Goal: Information Seeking & Learning: Learn about a topic

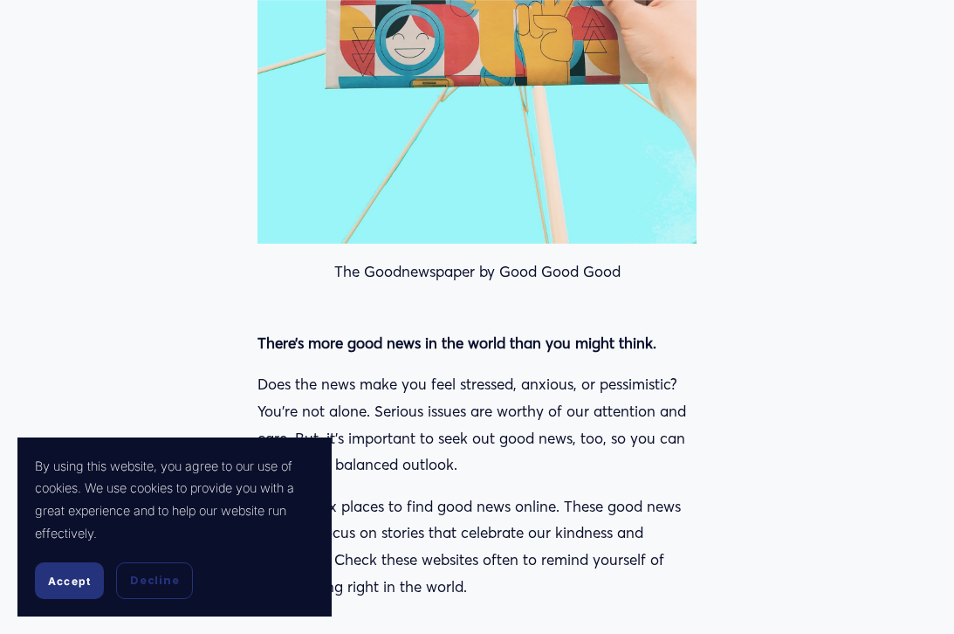
scroll to position [873, 0]
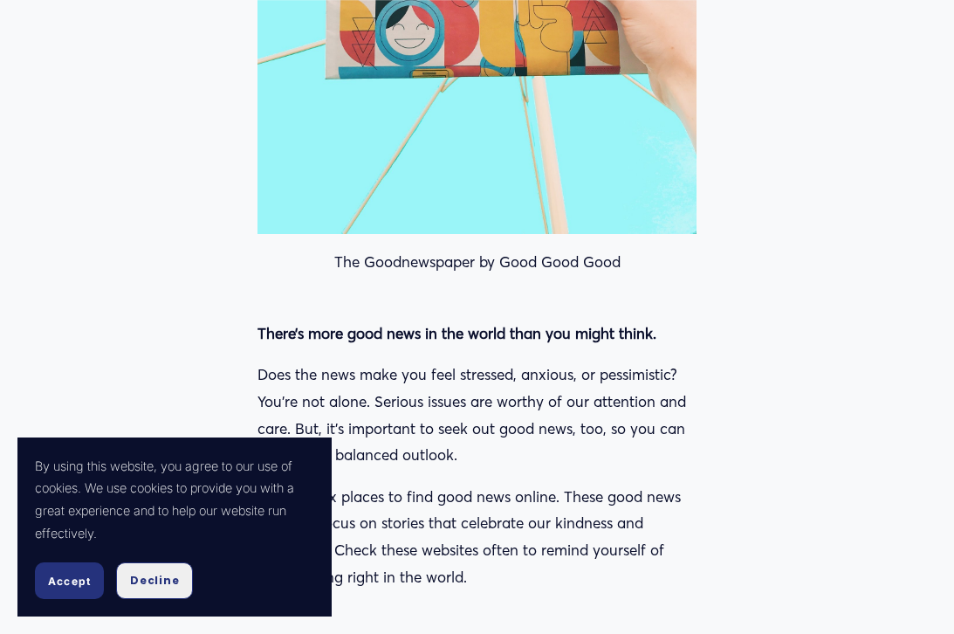
click at [165, 581] on span "Decline" at bounding box center [154, 581] width 49 height 16
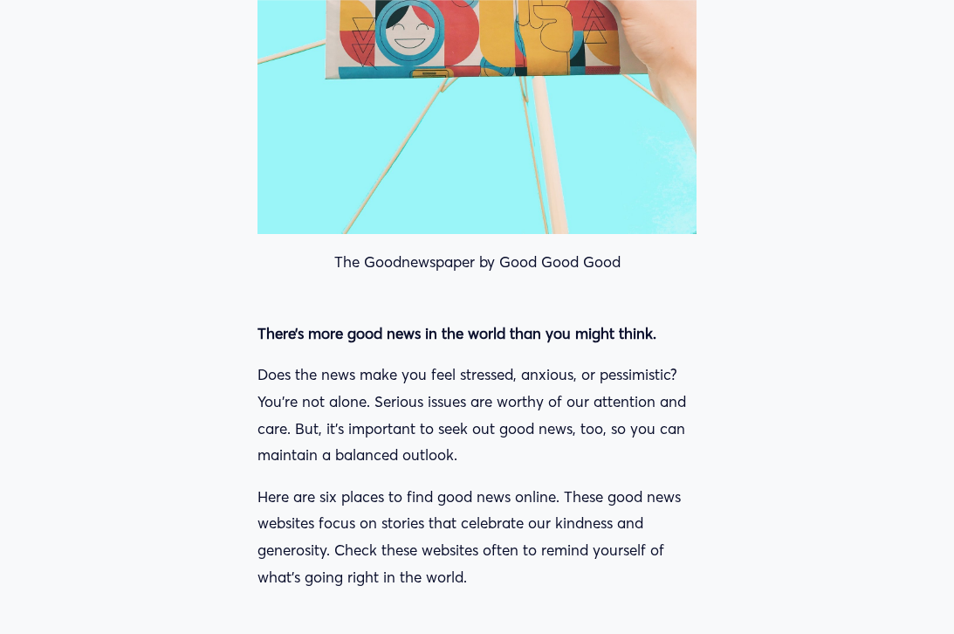
drag, startPoint x: 559, startPoint y: 592, endPoint x: 277, endPoint y: 313, distance: 396.4
drag, startPoint x: 265, startPoint y: 313, endPoint x: 556, endPoint y: 586, distance: 398.5
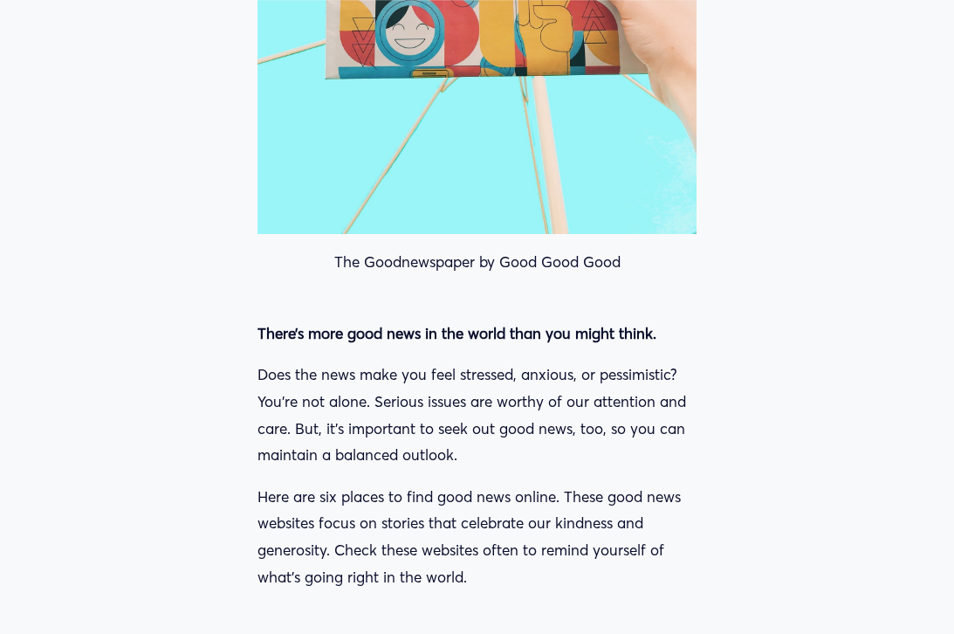
click at [556, 586] on p "Here are six places to find good news online. These good news websites focus on…" at bounding box center [477, 537] width 439 height 107
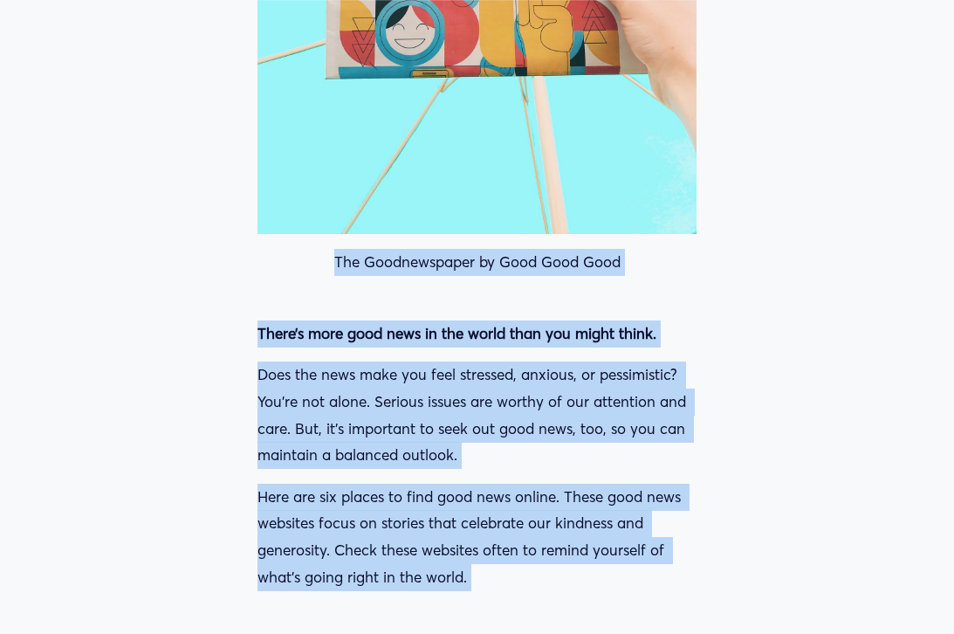
drag, startPoint x: 556, startPoint y: 586, endPoint x: 293, endPoint y: 306, distance: 383.6
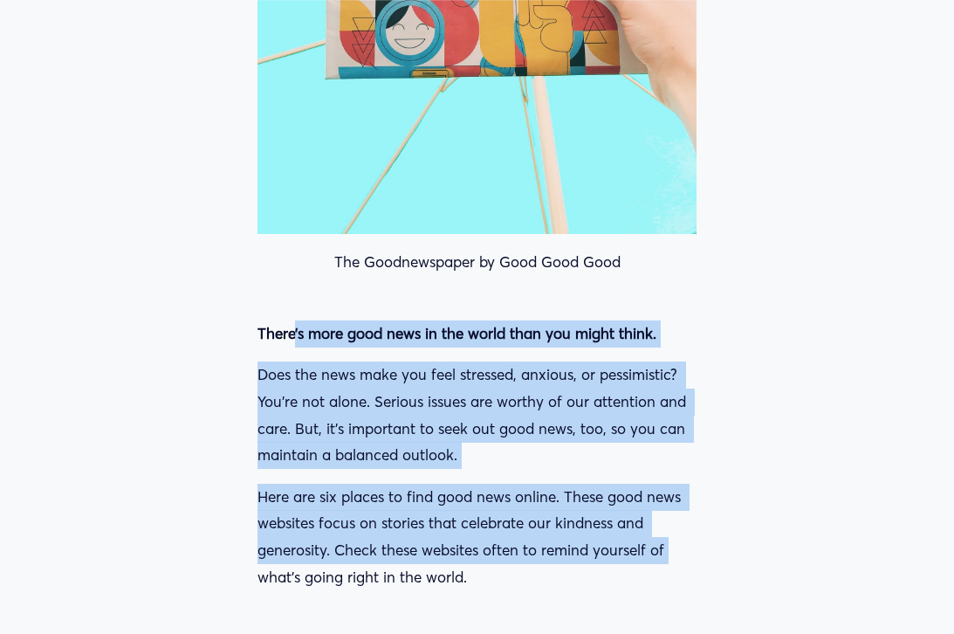
drag, startPoint x: 293, startPoint y: 320, endPoint x: 717, endPoint y: 557, distance: 485.9
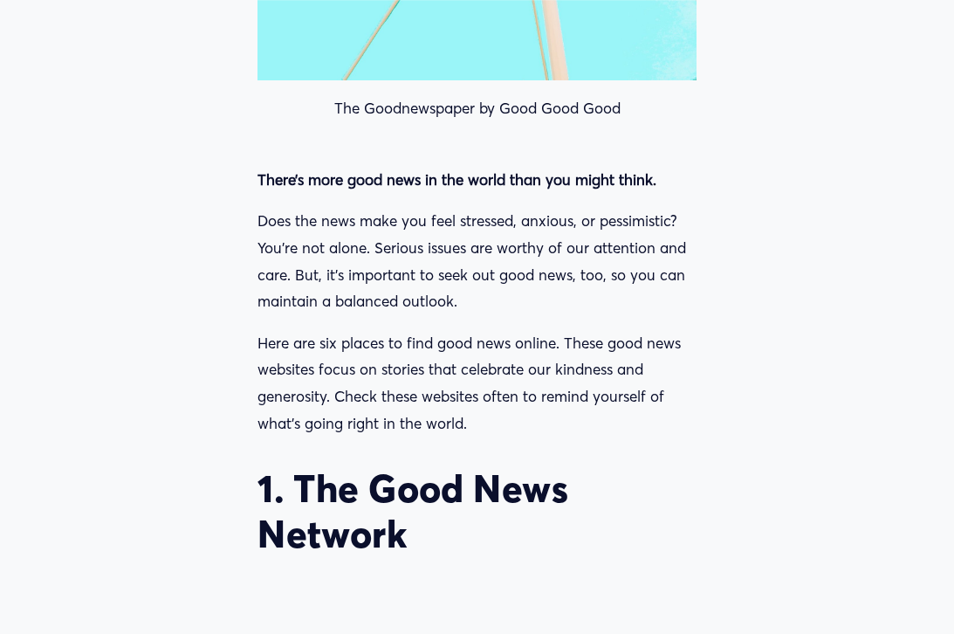
scroll to position [1135, 0]
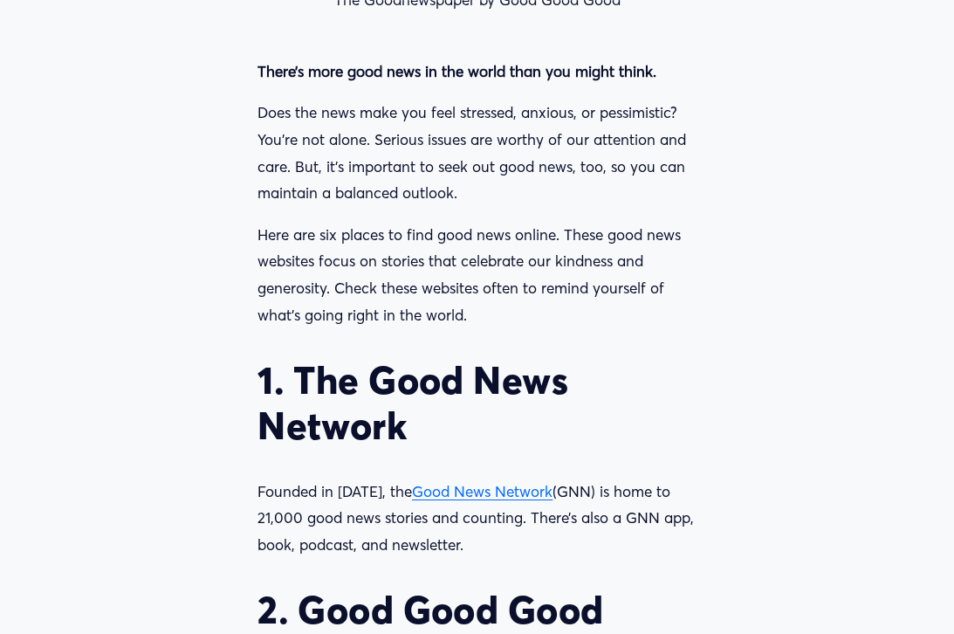
drag, startPoint x: 625, startPoint y: 551, endPoint x: 668, endPoint y: 353, distance: 202.8
drag, startPoint x: 662, startPoint y: 341, endPoint x: 671, endPoint y: 553, distance: 211.5
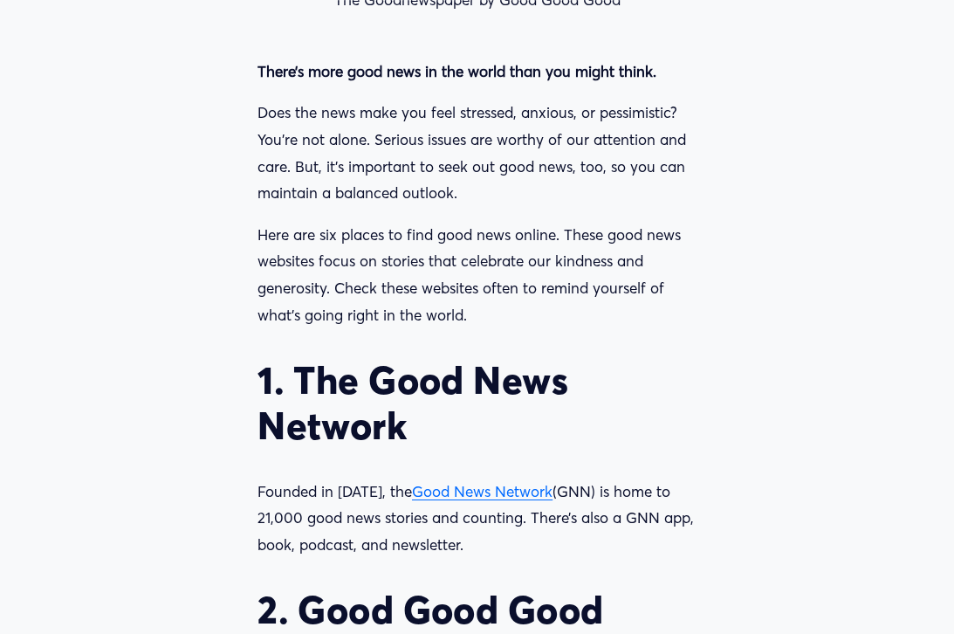
click at [671, 553] on p "Founded in [DATE], the Good News Network (GNN) is home to 21,000 good news stor…" at bounding box center [477, 519] width 439 height 80
click at [664, 424] on h2 "1. The Good News Network" at bounding box center [477, 403] width 439 height 90
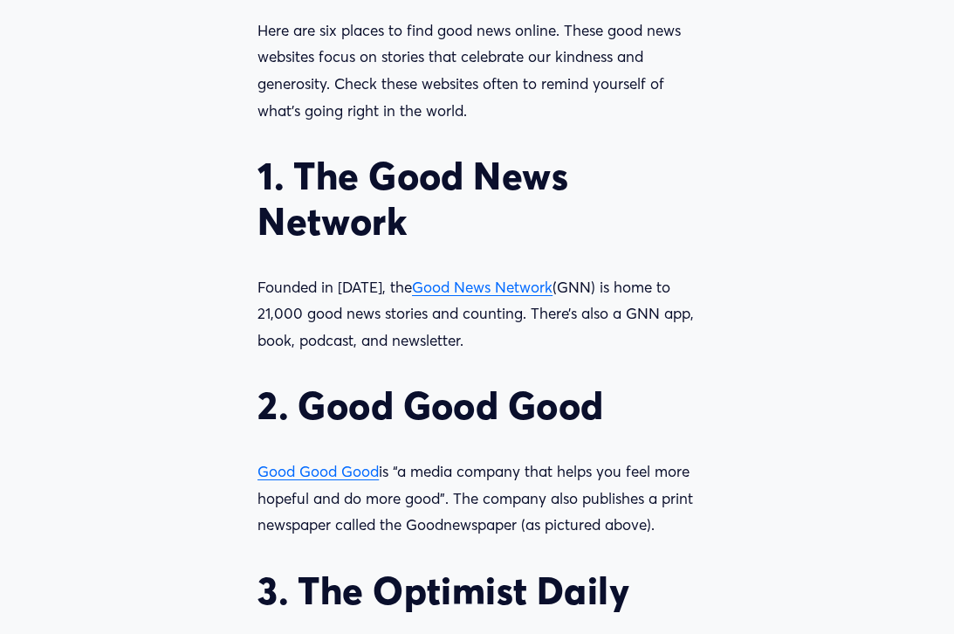
scroll to position [1397, 0]
